Goal: Task Accomplishment & Management: Use online tool/utility

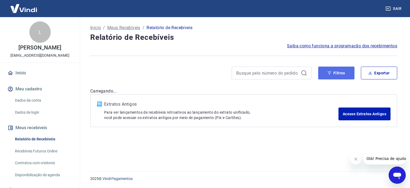
click at [333, 78] on button "Filtros" at bounding box center [336, 72] width 36 height 13
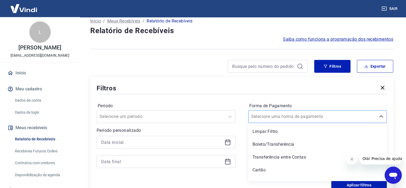
click at [296, 123] on div "option Limpar Filtro focused, 1 of 5. 5 results available. Use Up and Down to c…" at bounding box center [317, 116] width 139 height 13
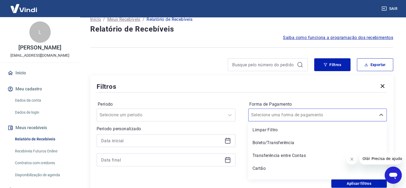
scroll to position [8, 0]
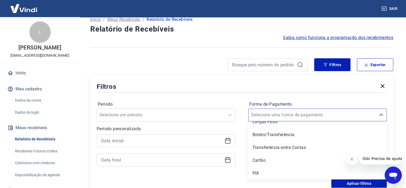
click at [267, 172] on div "PIX" at bounding box center [317, 173] width 139 height 11
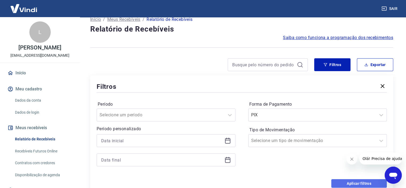
click at [343, 181] on button "Aplicar filtros" at bounding box center [359, 183] width 56 height 9
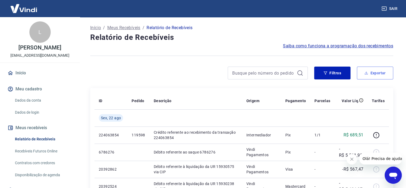
click at [376, 74] on button "Exportar" at bounding box center [375, 72] width 36 height 13
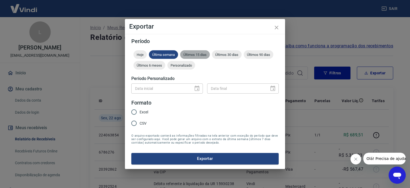
click at [203, 55] on span "Últimos 15 dias" at bounding box center [195, 55] width 30 height 4
click at [146, 114] on span "Excel" at bounding box center [144, 112] width 9 height 6
click at [140, 114] on input "Excel" at bounding box center [133, 111] width 11 height 11
radio input "true"
click at [214, 159] on button "Exportar" at bounding box center [204, 158] width 147 height 11
